Goal: Information Seeking & Learning: Learn about a topic

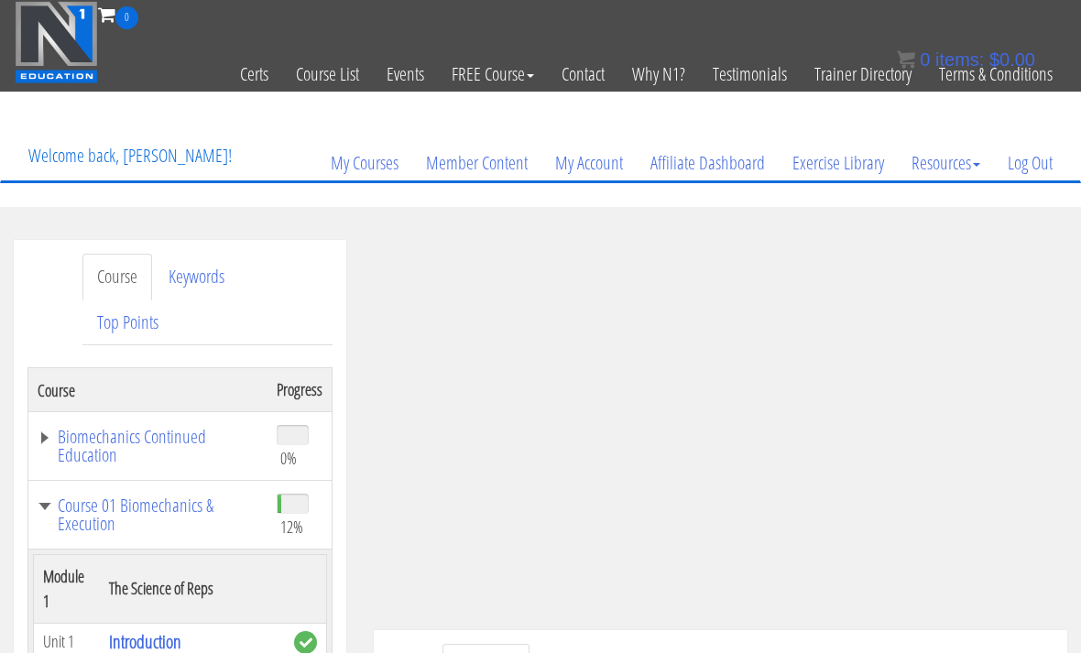
click at [82, 437] on link "Biomechanics Continued Education" at bounding box center [148, 446] width 221 height 37
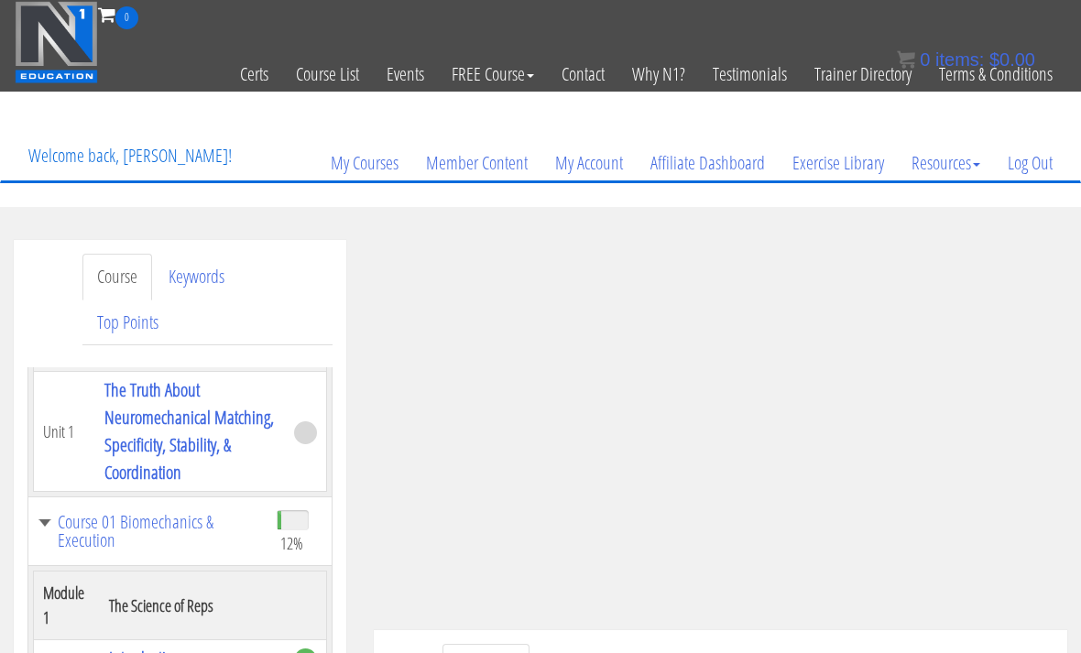
scroll to position [182, 0]
click at [122, 425] on link "The Truth About Neuromechanical Matching, Specificity, Stability, & Coordination" at bounding box center [188, 431] width 169 height 107
click at [146, 486] on link "The Truth About Neuromechanical Matching, Specificity, Stability, & Coordination" at bounding box center [188, 431] width 169 height 107
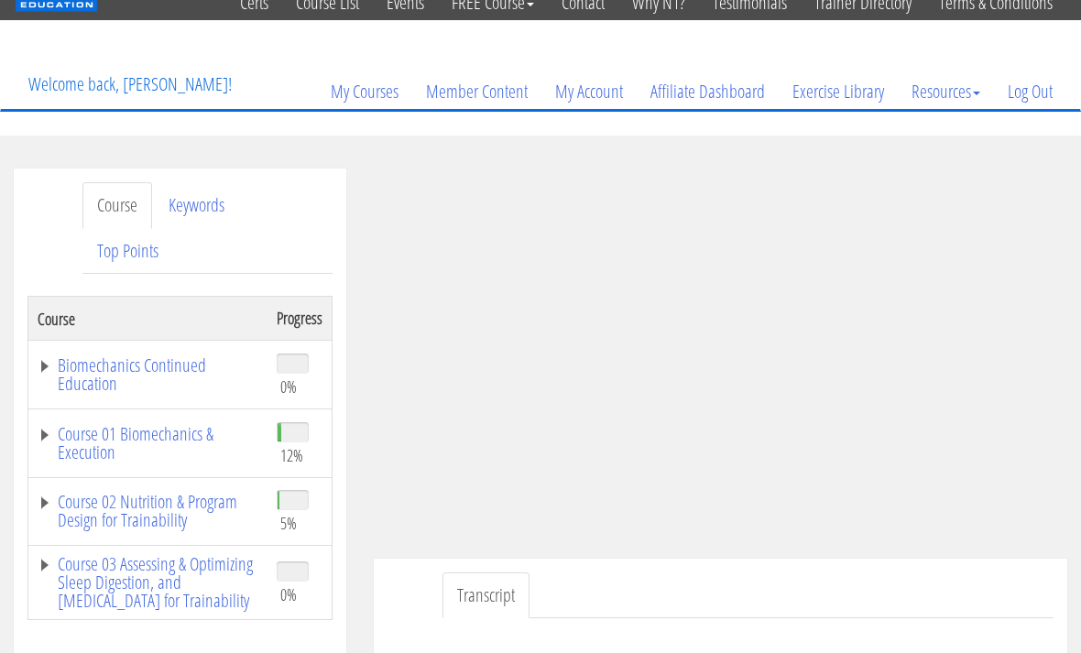
scroll to position [71, 0]
click at [487, 592] on link "Transcript" at bounding box center [485, 596] width 87 height 47
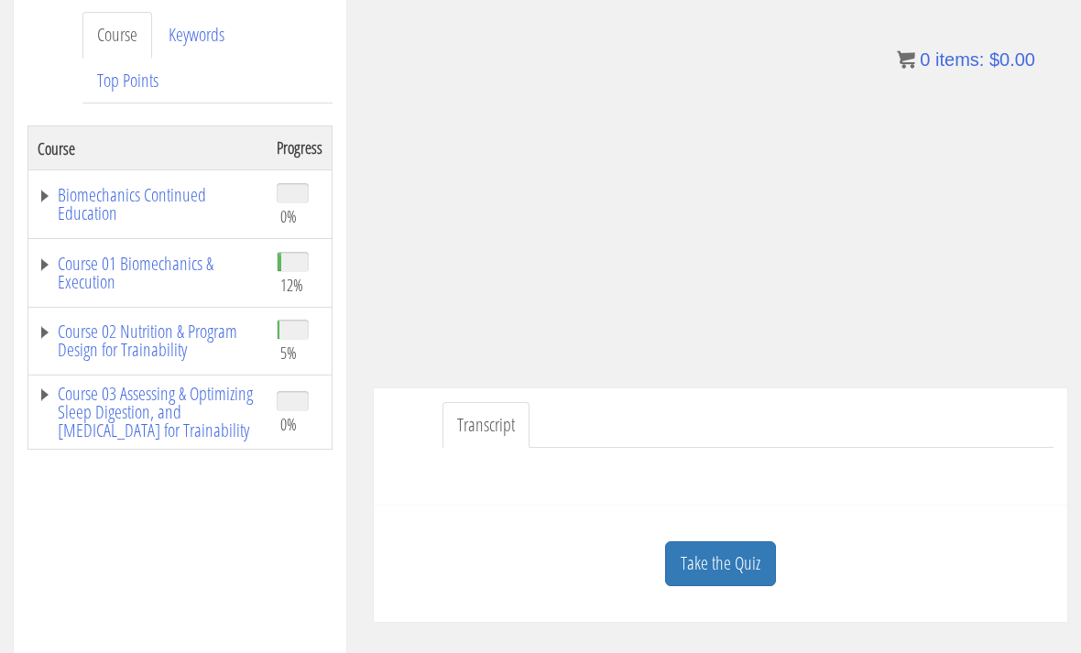
scroll to position [245, 0]
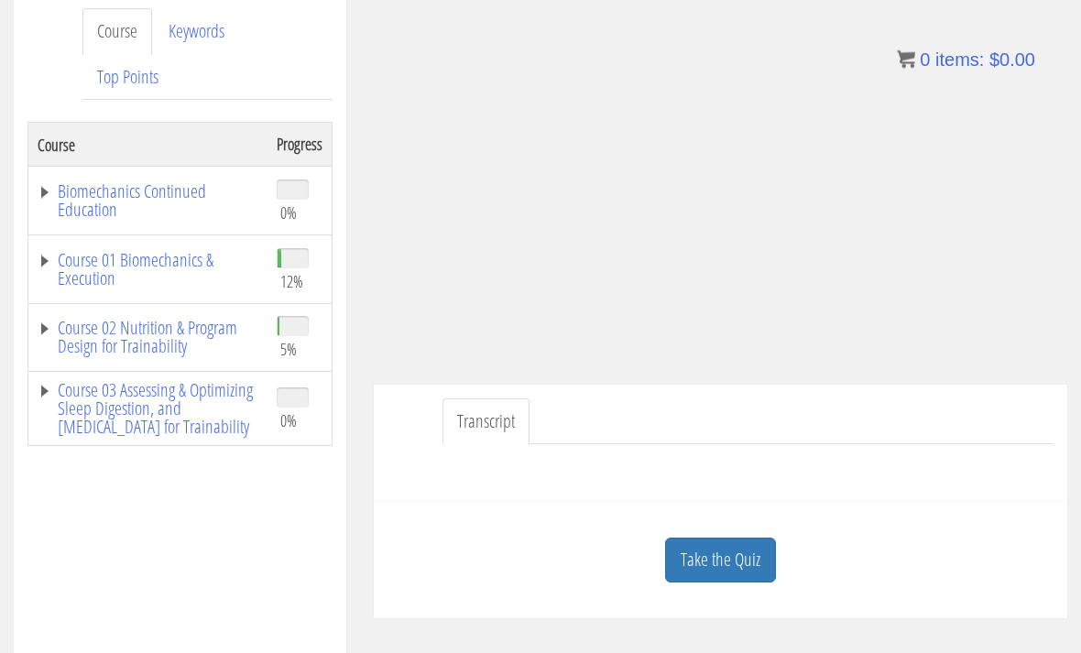
click at [475, 435] on link "Transcript" at bounding box center [485, 422] width 87 height 47
click at [466, 442] on link "Transcript" at bounding box center [485, 422] width 87 height 47
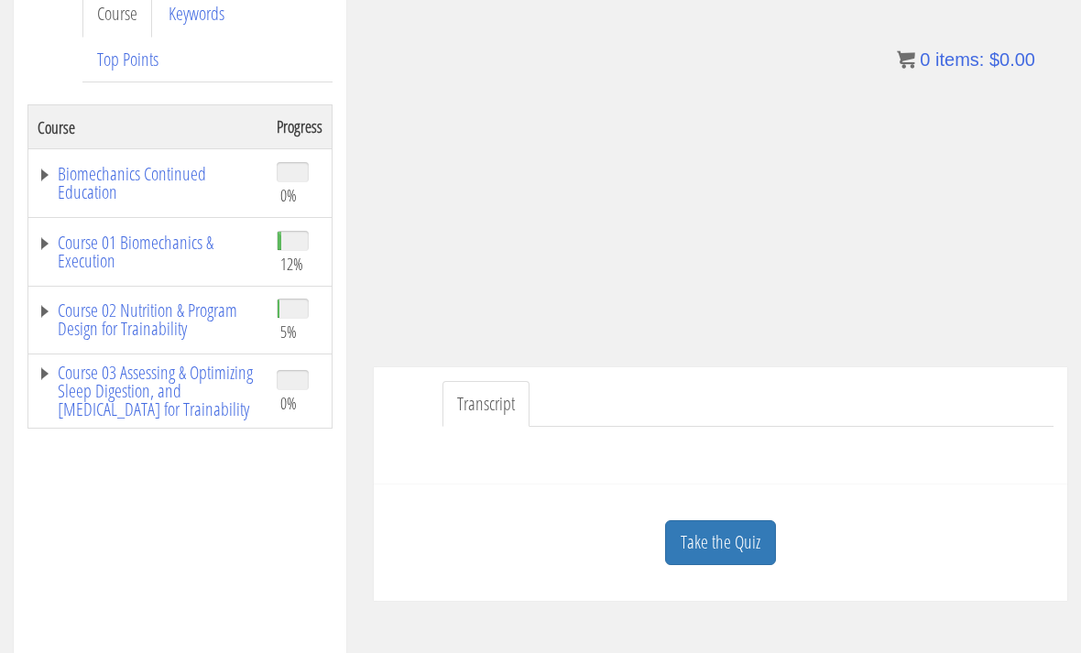
scroll to position [243, 0]
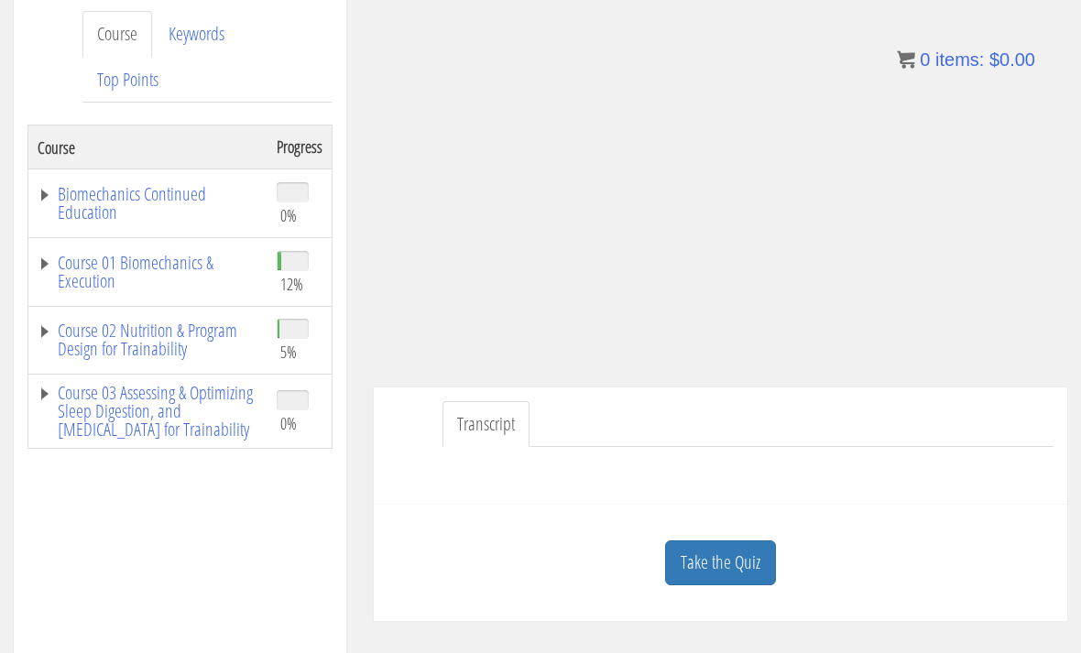
click at [474, 425] on link "Transcript" at bounding box center [485, 424] width 87 height 47
click at [602, 460] on div at bounding box center [720, 469] width 666 height 44
click at [570, 476] on div at bounding box center [720, 469] width 666 height 44
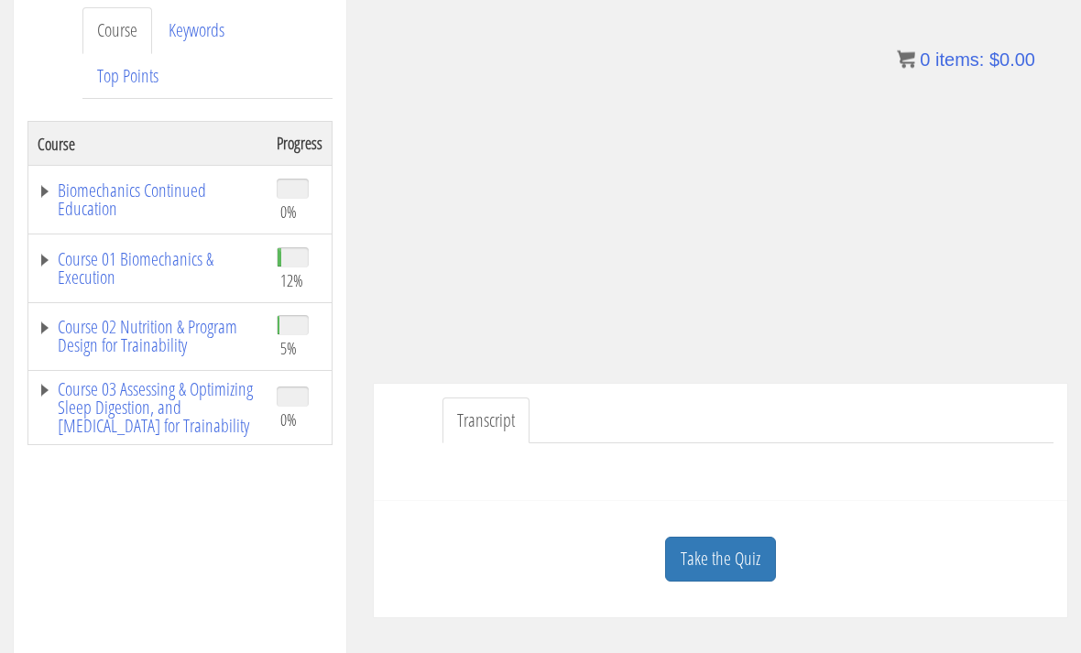
scroll to position [251, 0]
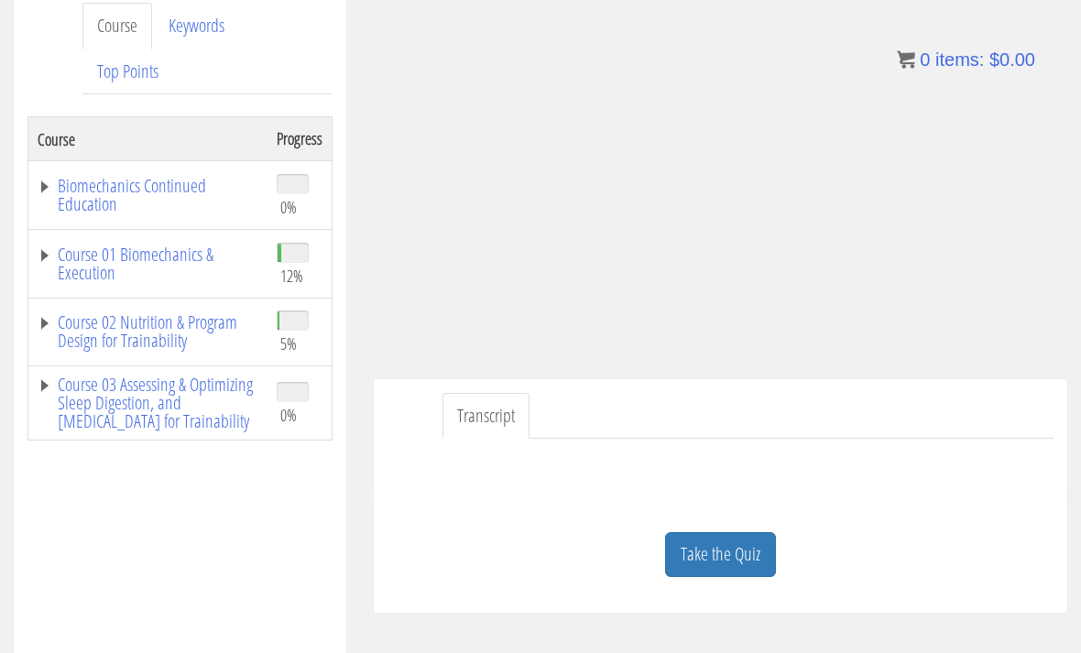
click at [496, 471] on div at bounding box center [720, 461] width 666 height 44
click at [510, 490] on div "Transcript" at bounding box center [720, 438] width 693 height 118
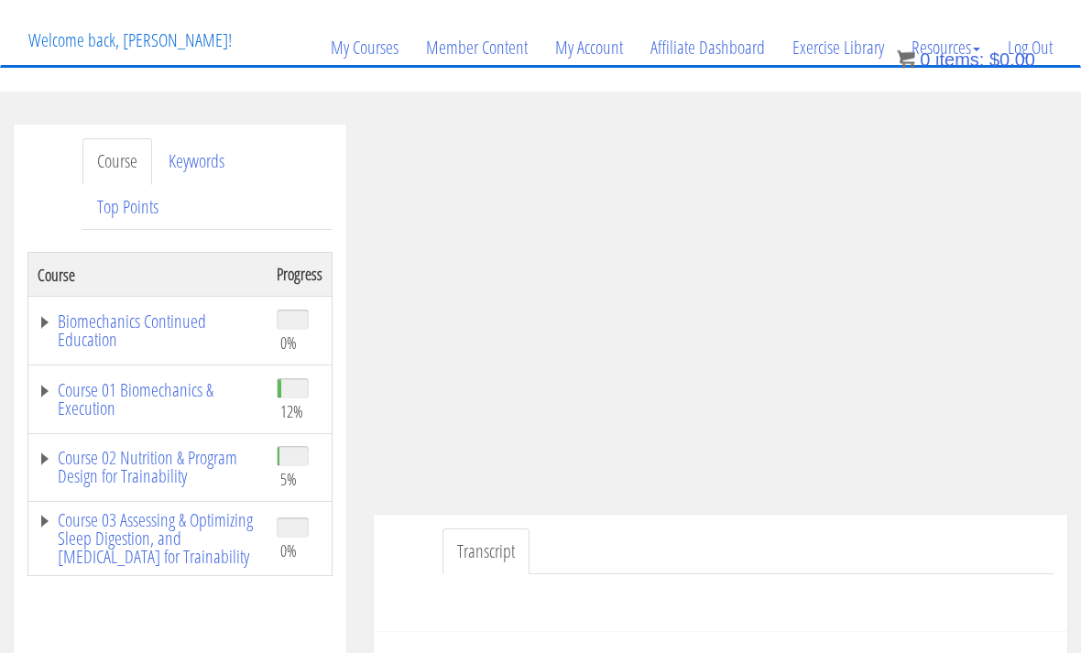
scroll to position [121, 0]
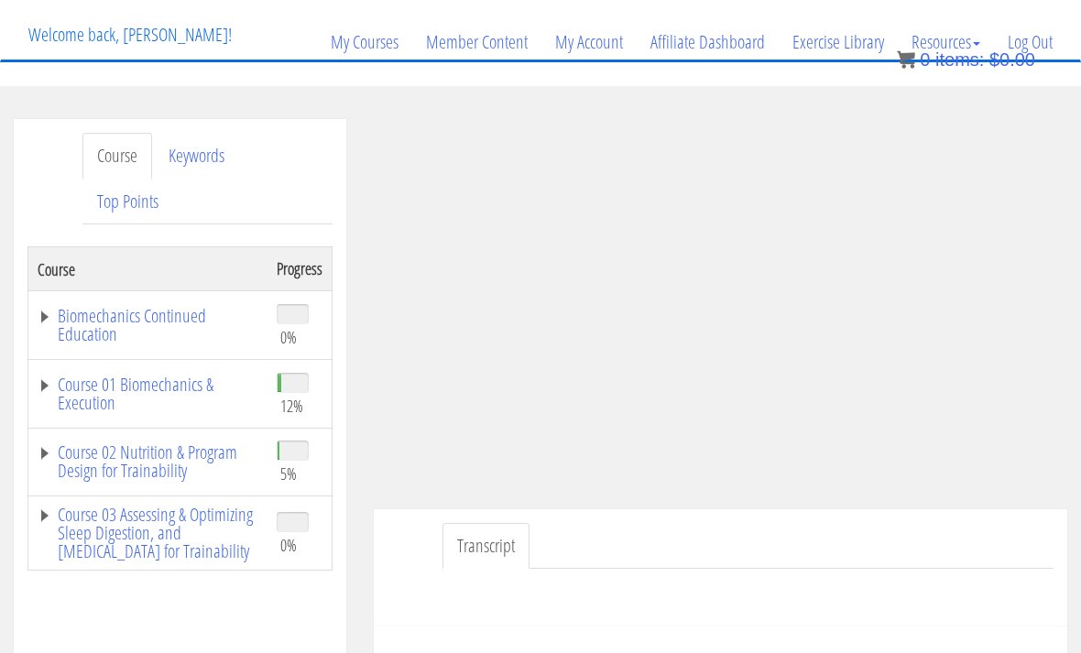
click at [101, 408] on link "Course 01 Biomechanics & Execution" at bounding box center [148, 394] width 221 height 37
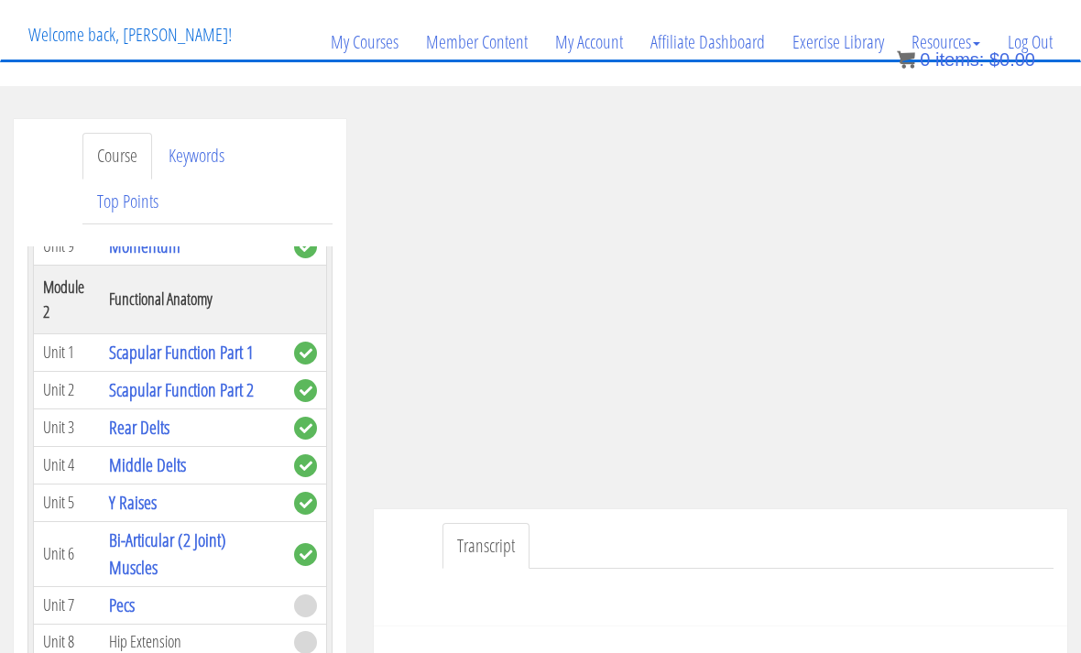
scroll to position [595, 0]
